Goal: Task Accomplishment & Management: Use online tool/utility

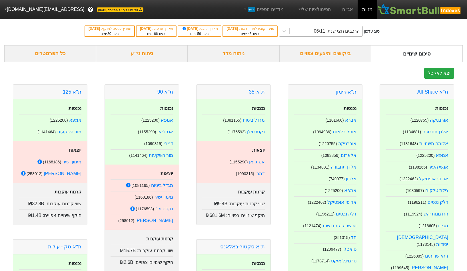
click at [323, 34] on div "הרכבים חצי שנתי 06/11" at bounding box center [326, 31] width 73 height 10
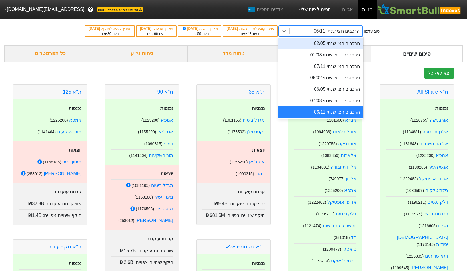
click at [317, 11] on link "הסימולציות שלי" at bounding box center [314, 9] width 38 height 11
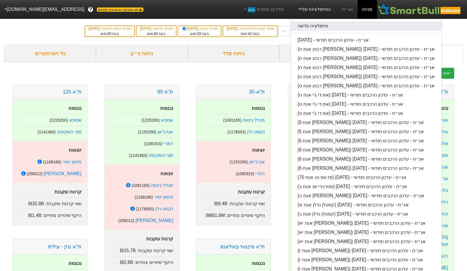
click at [330, 29] on link "סימולציה חדשה" at bounding box center [366, 25] width 151 height 9
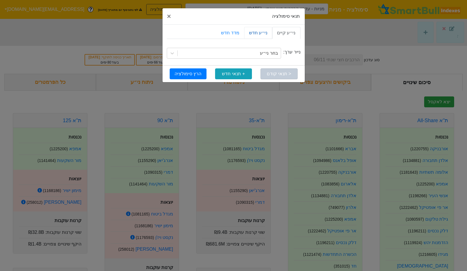
click at [252, 37] on link "ני״ע חדש" at bounding box center [258, 33] width 28 height 12
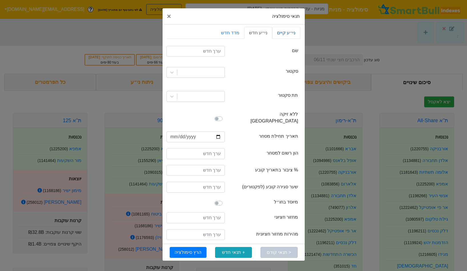
click at [291, 34] on link "ני״ע קיים" at bounding box center [286, 33] width 28 height 12
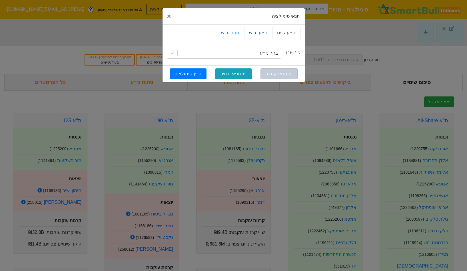
click at [263, 28] on link "ני״ע חדש" at bounding box center [258, 33] width 28 height 12
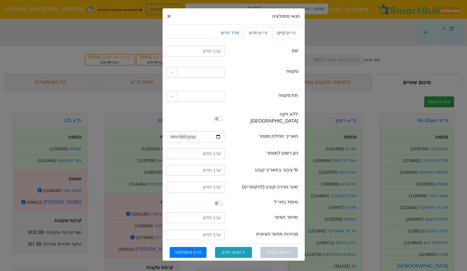
click at [294, 34] on link "ני״ע קיים" at bounding box center [286, 33] width 28 height 12
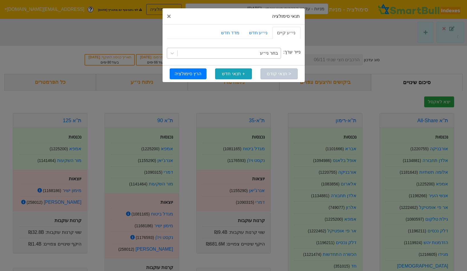
click at [261, 54] on div "בחר ני״ע" at bounding box center [229, 53] width 103 height 10
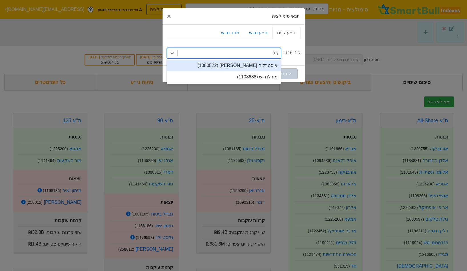
type input "ר"
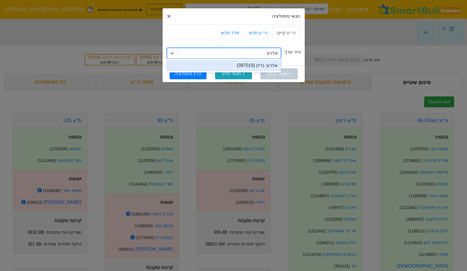
type input "אלרוב"
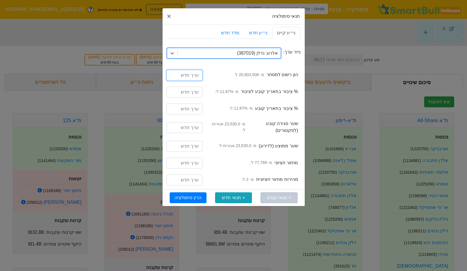
click at [189, 74] on input "number" at bounding box center [185, 75] width 36 height 11
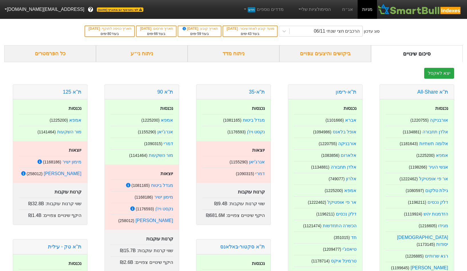
click at [231, 45] on div "ניתוח מדד" at bounding box center [234, 53] width 92 height 17
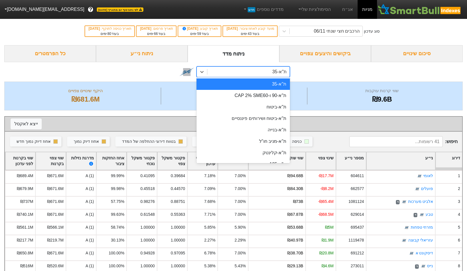
click at [236, 73] on div "ת"א-35" at bounding box center [248, 72] width 82 height 10
click at [323, 82] on div "שווי קרנות עוקבות ₪9.6B מספר ניירות ערך 35 היקף שינויים צפויים ₪681.6M" at bounding box center [233, 95] width 459 height 29
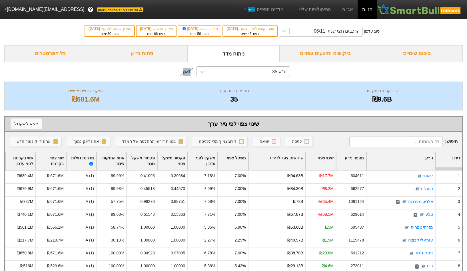
click at [284, 74] on div "ת"א-35" at bounding box center [279, 71] width 15 height 7
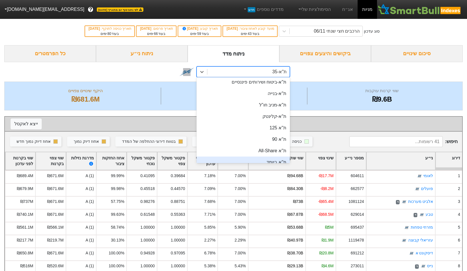
scroll to position [35, 0]
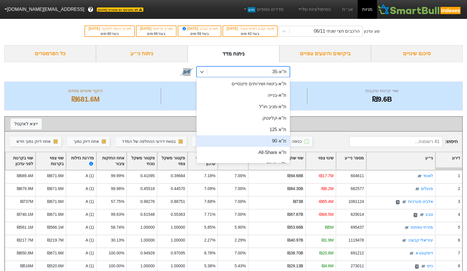
click at [285, 137] on div "ת''א 90" at bounding box center [243, 140] width 93 height 11
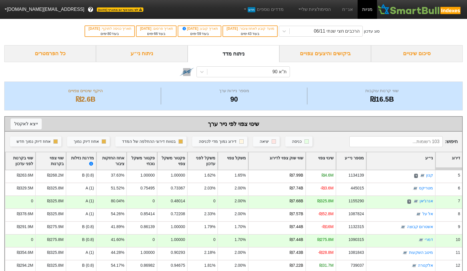
click at [411, 51] on div "סיכום שינויים" at bounding box center [417, 53] width 92 height 17
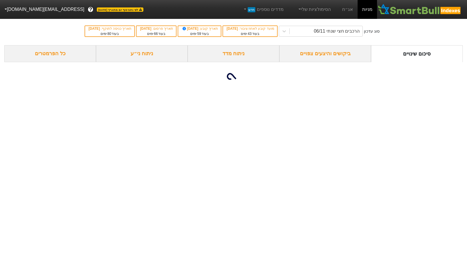
click at [336, 51] on div "ביקושים והיצעים צפויים" at bounding box center [325, 53] width 92 height 17
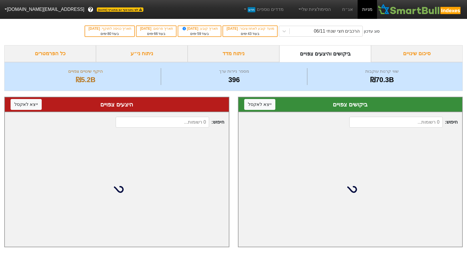
click at [157, 53] on div "ניתוח ני״ע" at bounding box center [142, 53] width 92 height 17
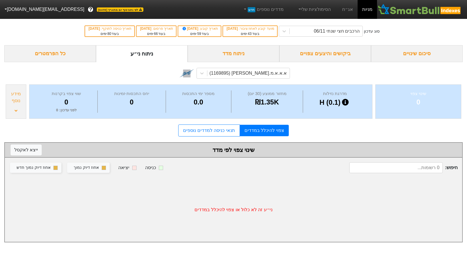
click at [251, 80] on div "א.א.א.מ.א-ש (1169895)" at bounding box center [233, 72] width 113 height 19
click at [254, 75] on div "א.א.א.מ.א-ש (1169895)" at bounding box center [247, 73] width 77 height 7
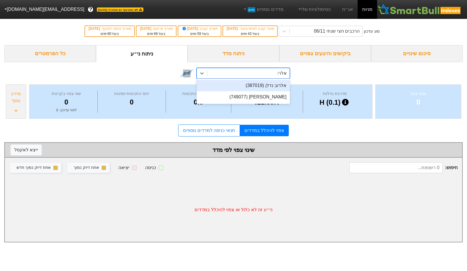
type input "אלרוב"
click at [257, 88] on div "אלרוב נדלן (387019)" at bounding box center [243, 85] width 93 height 11
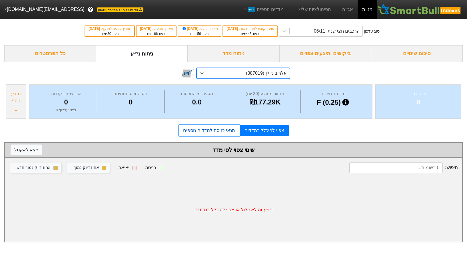
click at [208, 135] on link "תנאי כניסה למדדים נוספים" at bounding box center [208, 130] width 61 height 12
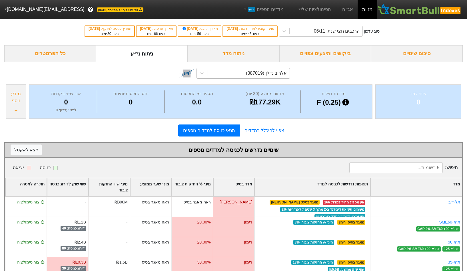
scroll to position [26, 0]
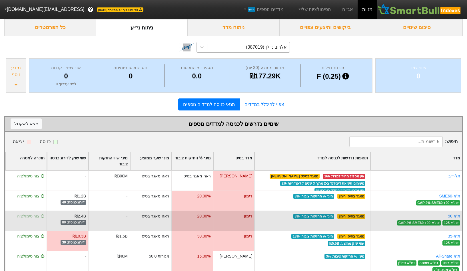
click at [31, 213] on span "צור סימולציה" at bounding box center [30, 215] width 27 height 5
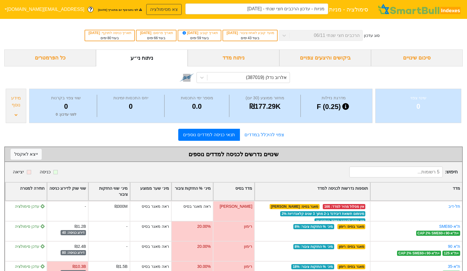
type input "מניות - עדכון הרכבים חצי שנתי - 06/11/25 (אלרוב נדלן)"
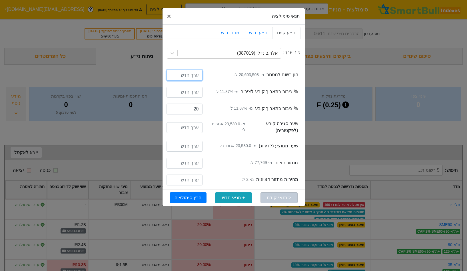
click at [193, 75] on input "number" at bounding box center [185, 75] width 36 height 11
type input "22698508"
click at [197, 94] on input "11.87" at bounding box center [185, 92] width 36 height 11
type input "20"
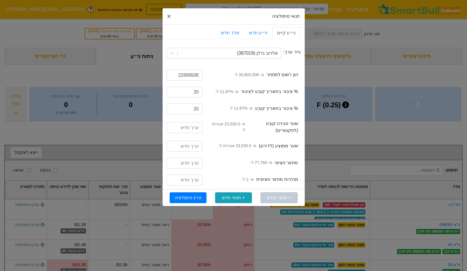
click at [224, 102] on div "freeFloatRate % ציבור בתאריך קובע מ- 11.87% ל: 20" at bounding box center [234, 109] width 134 height 17
click at [188, 130] on input "number" at bounding box center [185, 127] width 36 height 11
type input "23530"
type input "77769"
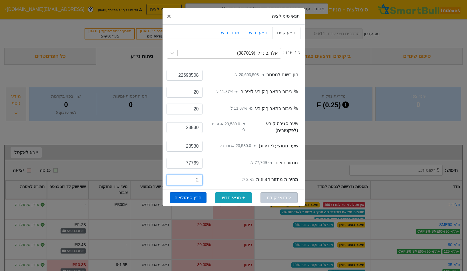
type input "2"
click at [194, 201] on button "הרץ סימולציה" at bounding box center [188, 197] width 37 height 11
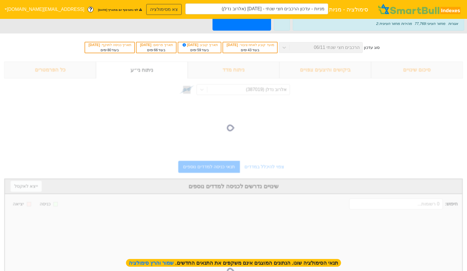
type input "מניות - עדכון הרכבים חצי שנתי - 06/11/25 (אלרוב נדלן)"
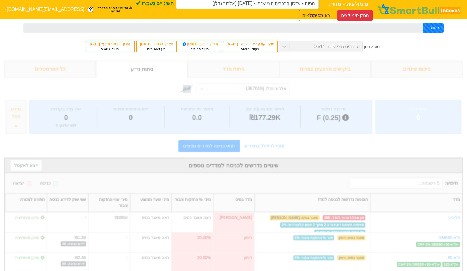
click at [423, 27] on div "טוען נתוני בסיס - 5.00%" at bounding box center [433, 27] width 21 height 9
click at [355, 13] on button "מחק סימולציה" at bounding box center [354, 15] width 35 height 11
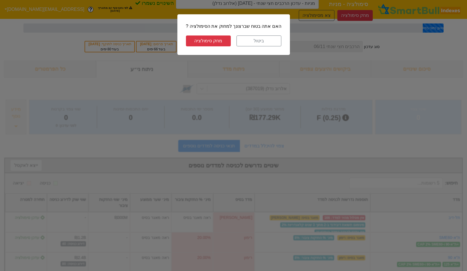
click at [211, 43] on button "מחק סימולציה" at bounding box center [208, 40] width 45 height 11
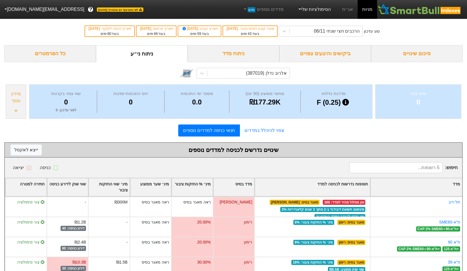
click at [312, 9] on link "הסימולציות שלי" at bounding box center [314, 9] width 38 height 11
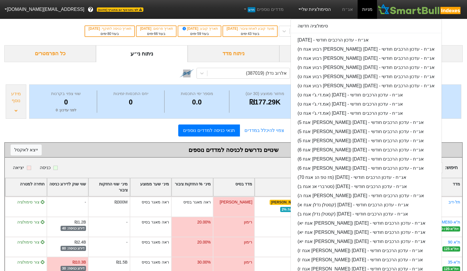
click at [311, 20] on div "סימולציה חדשה אג״ח - עדכון הרכבים חודשי - 28/08/25 אג״ח - עדכון הרכבים חודשי - …" at bounding box center [366, 193] width 151 height 348
click at [311, 28] on link "סימולציה חדשה" at bounding box center [366, 25] width 151 height 9
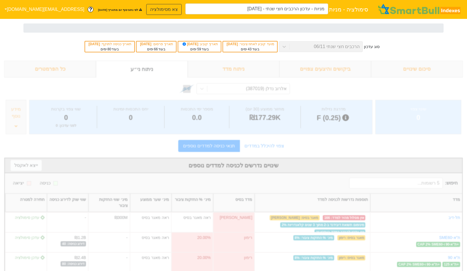
click at [143, 3] on div "סימולציה - מניות מניות - עדכון הרכבים חצי שנתי - 06/11/25 צא מסימולציה" at bounding box center [260, 9] width 234 height 12
click at [146, 8] on button "צא מסימולציה" at bounding box center [163, 9] width 35 height 11
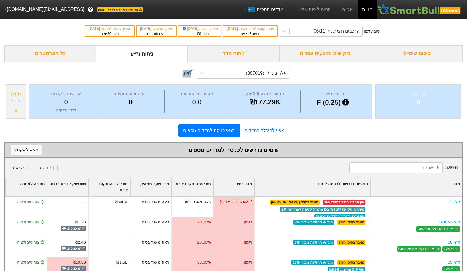
click at [265, 14] on link "מדדים נוספים חדש" at bounding box center [263, 9] width 45 height 11
click at [392, 41] on div "סוג עדכון הרכבים חצי שנתי 06/11 מועד קובע לאחוז ציבור : 30/09/2025 בעוד 43 ימים…" at bounding box center [233, 31] width 467 height 28
click at [320, 11] on link "הסימולציות שלי" at bounding box center [314, 9] width 38 height 11
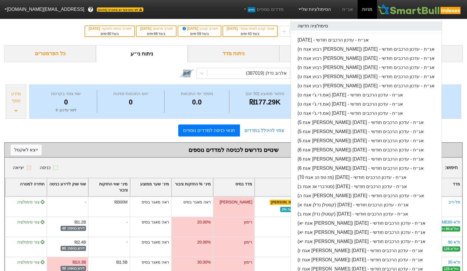
click at [315, 26] on link "סימולציה חדשה" at bounding box center [366, 25] width 151 height 9
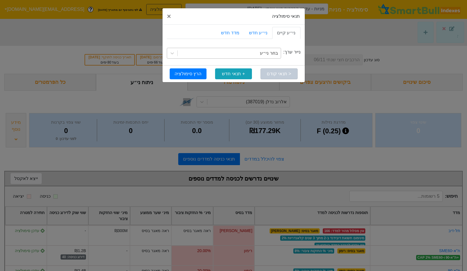
click at [265, 52] on div "בחר ני״ע" at bounding box center [269, 53] width 18 height 7
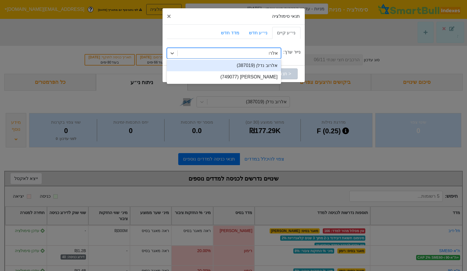
type input "אלרוב"
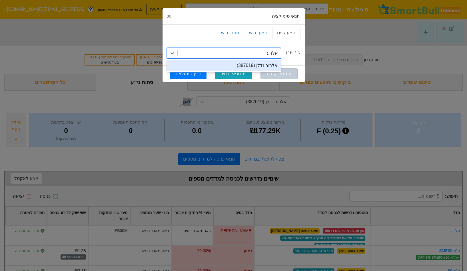
click at [260, 62] on div "אלרוב נדלן (387019)" at bounding box center [224, 65] width 114 height 11
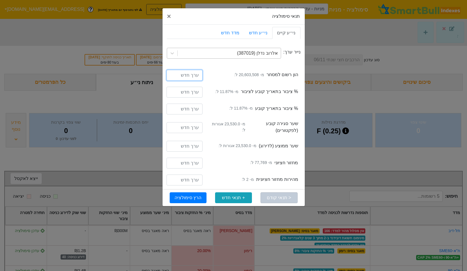
click at [192, 75] on input "number" at bounding box center [185, 75] width 36 height 11
type input "22698508"
type input "20"
click at [196, 131] on input "number" at bounding box center [185, 127] width 36 height 11
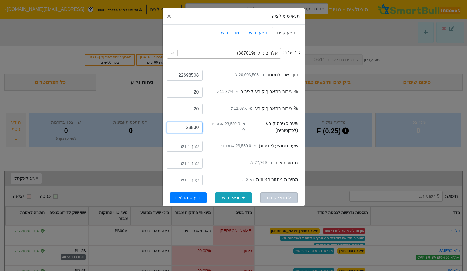
type input "23530"
type input "77769"
type input "2"
click at [194, 198] on button "הרץ סימולציה" at bounding box center [188, 197] width 37 height 11
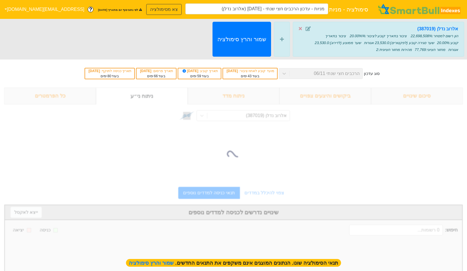
type input "מניות - עדכון הרכבים חצי שנתי - 06/11/25 (אלרוב נדלן)"
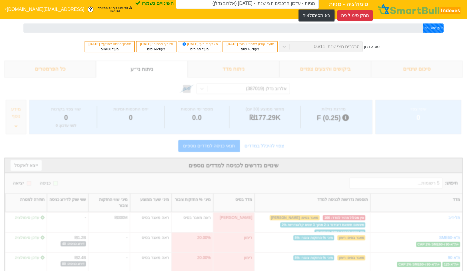
click at [321, 16] on button "צא מסימולציה" at bounding box center [316, 15] width 35 height 11
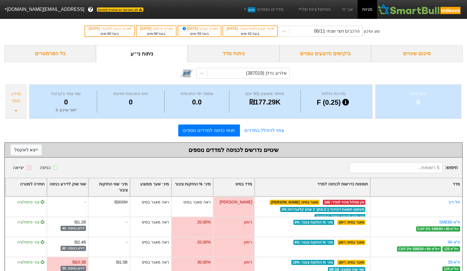
click at [28, 13] on button "[EMAIL_ADDRESS][DOMAIN_NAME]" at bounding box center [44, 9] width 88 height 10
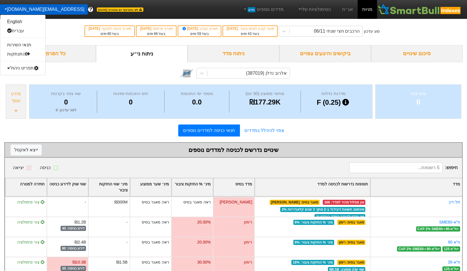
click at [21, 69] on div "תפריט ניהול" at bounding box center [22, 67] width 45 height 9
click at [22, 76] on link "טעינת נתונים" at bounding box center [22, 77] width 45 height 9
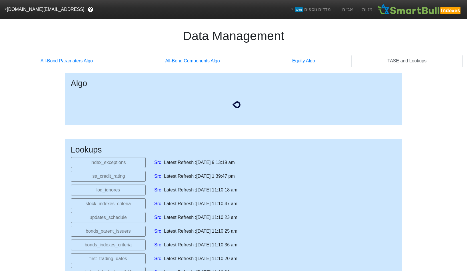
select select "[DATE]T00:00:00.000Z"
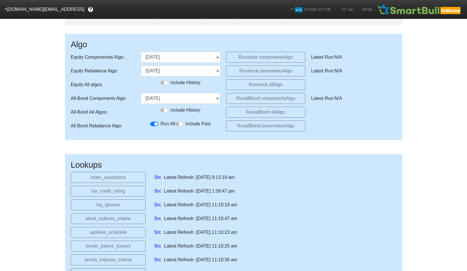
scroll to position [85, 0]
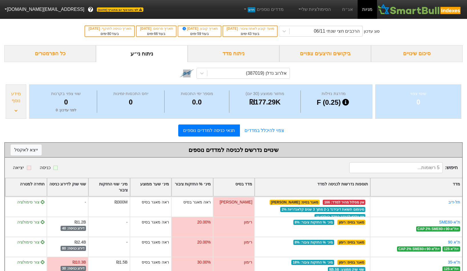
click at [13, 8] on button "[EMAIL_ADDRESS][DOMAIN_NAME]" at bounding box center [44, 9] width 88 height 10
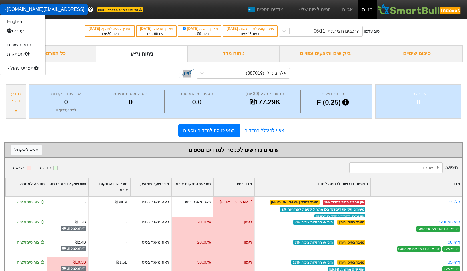
click at [29, 66] on div "תפריט ניהול" at bounding box center [22, 67] width 45 height 9
click at [31, 77] on link "טעינת נתונים" at bounding box center [22, 77] width 45 height 9
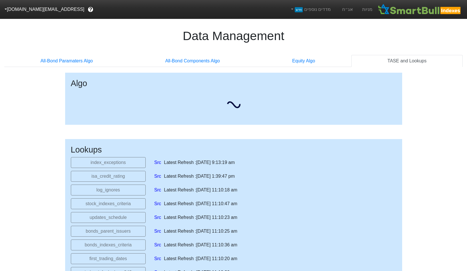
select select "[DATE]T00:00:00.000Z"
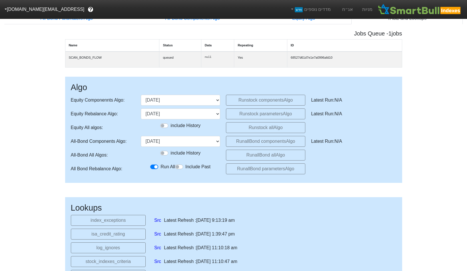
scroll to position [43, 0]
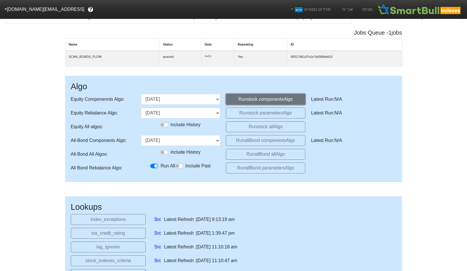
click at [232, 97] on button "Run stock components Algo" at bounding box center [265, 99] width 79 height 11
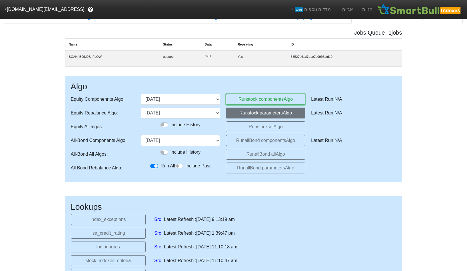
scroll to position [0, 0]
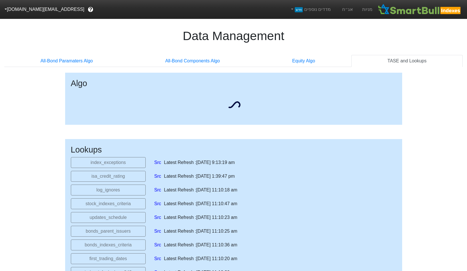
select select "[DATE]T00:00:00.000Z"
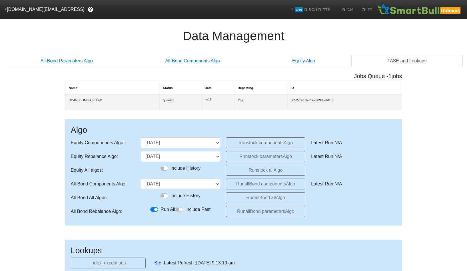
click at [19, 12] on button "[EMAIL_ADDRESS][DOMAIN_NAME]" at bounding box center [44, 9] width 88 height 10
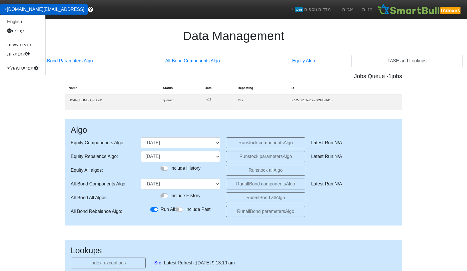
click at [19, 66] on div "תפריט ניהול" at bounding box center [22, 67] width 45 height 9
click at [21, 95] on link "אג׳נדה" at bounding box center [22, 95] width 45 height 9
